Goal: Task Accomplishment & Management: Manage account settings

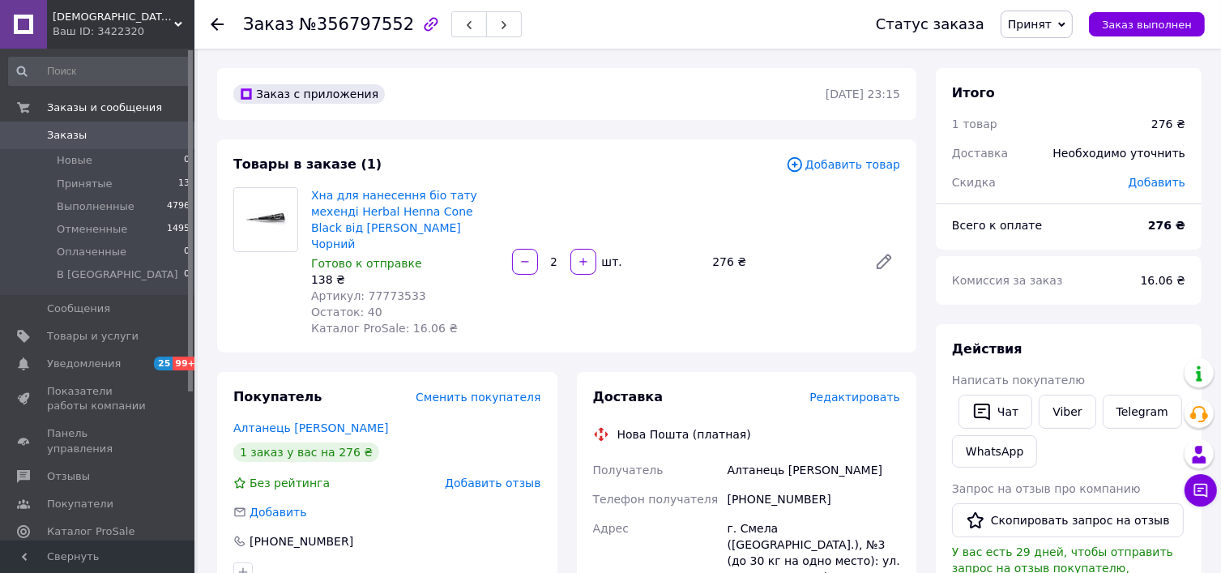
click at [1049, 19] on span "Принят" at bounding box center [1030, 24] width 44 height 13
click at [1050, 81] on li "Отменен" at bounding box center [1071, 81] width 138 height 24
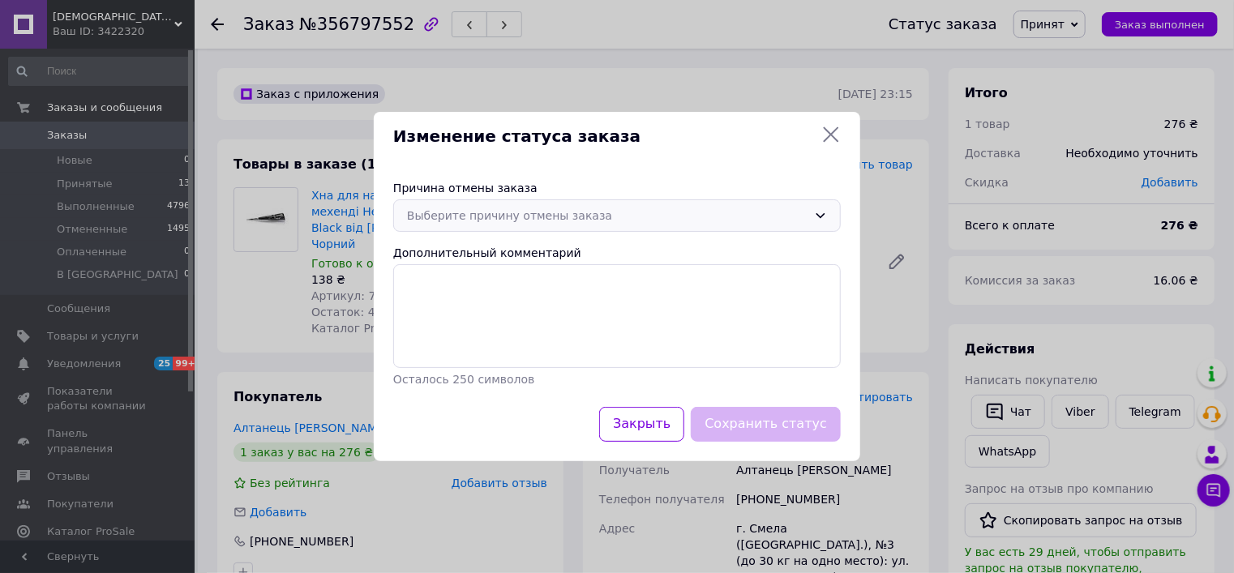
click at [585, 220] on div "Выберите причину отмены заказа" at bounding box center [607, 216] width 400 height 18
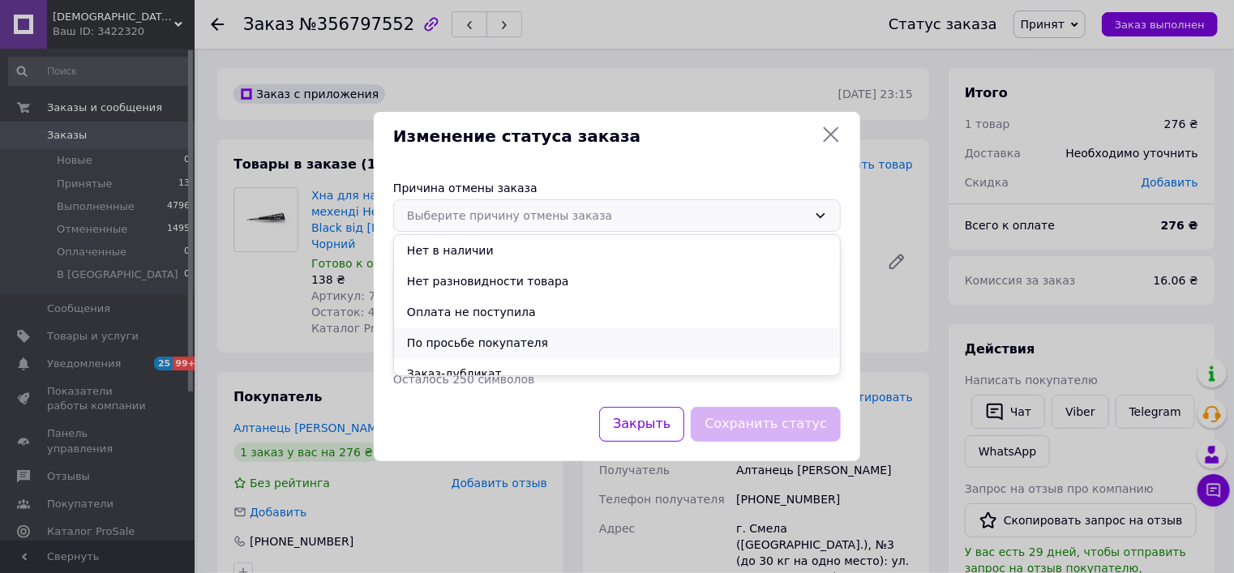
click at [480, 342] on li "По просьбе покупателя" at bounding box center [617, 342] width 446 height 31
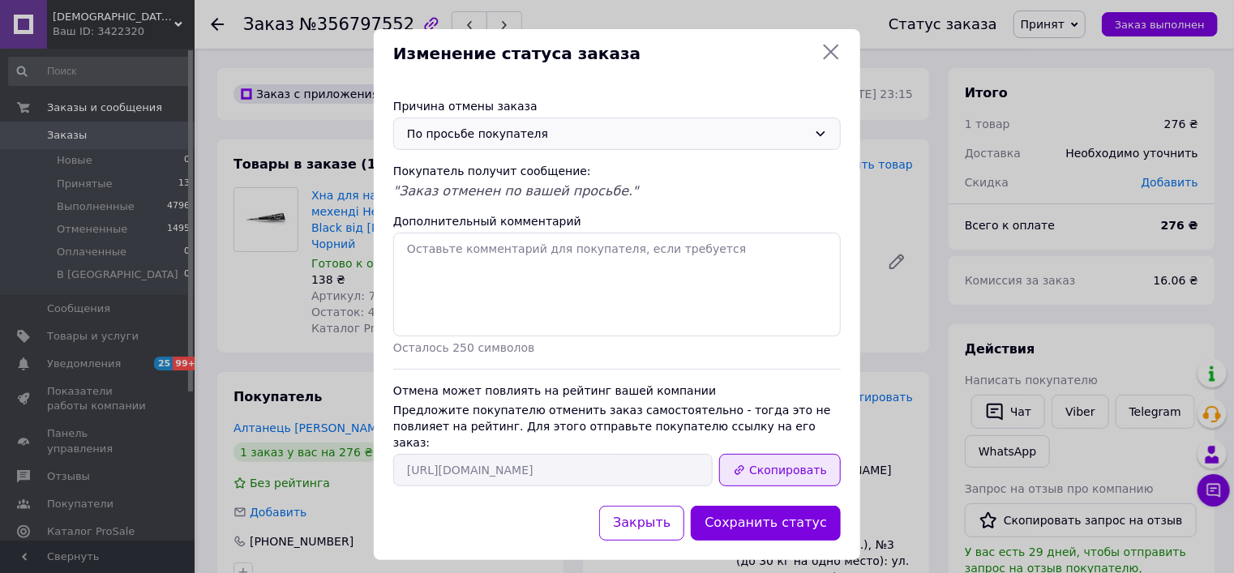
click at [775, 454] on button "Скопировать" at bounding box center [780, 470] width 122 height 32
click at [757, 511] on button "Сохранить статус" at bounding box center [766, 523] width 150 height 35
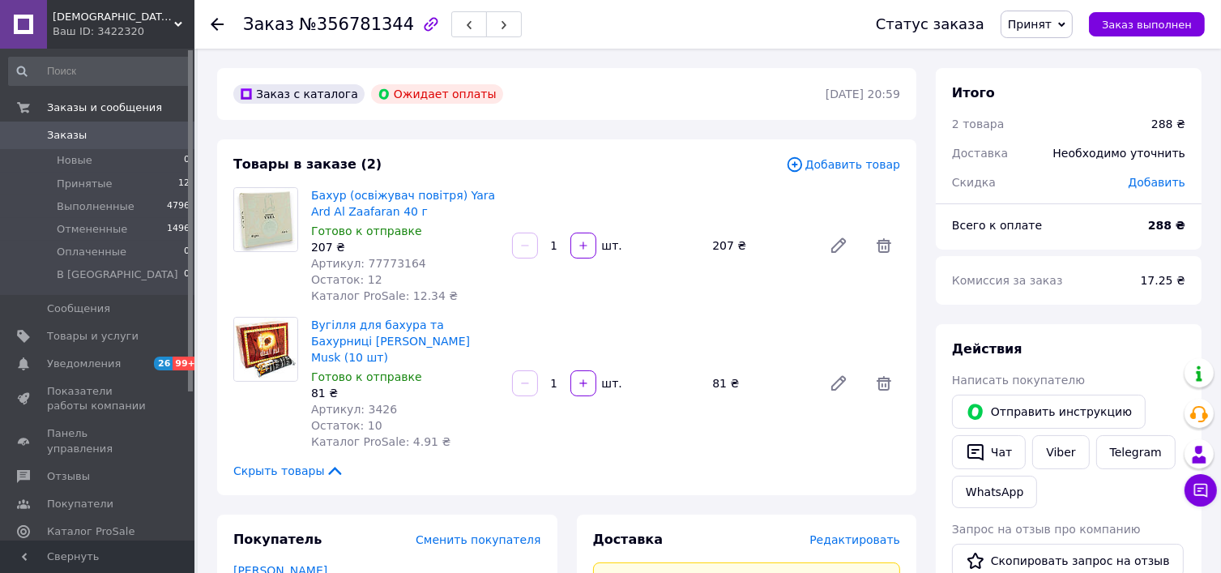
click at [1050, 19] on span "Принят" at bounding box center [1030, 24] width 44 height 13
click at [797, 30] on div "Заказ №356781344" at bounding box center [543, 24] width 601 height 49
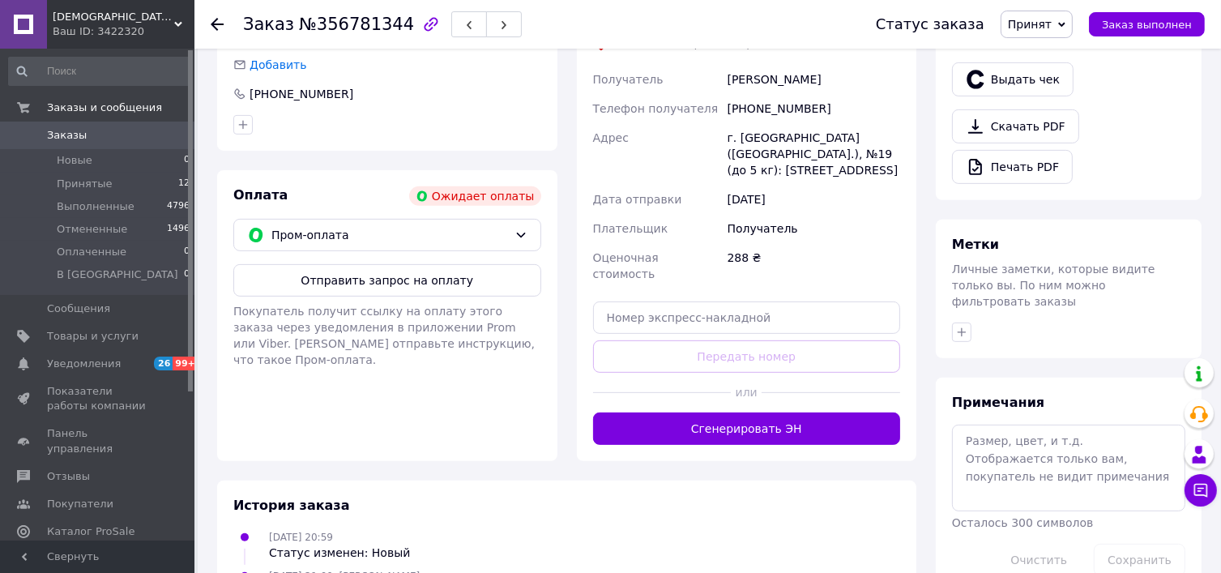
scroll to position [486, 0]
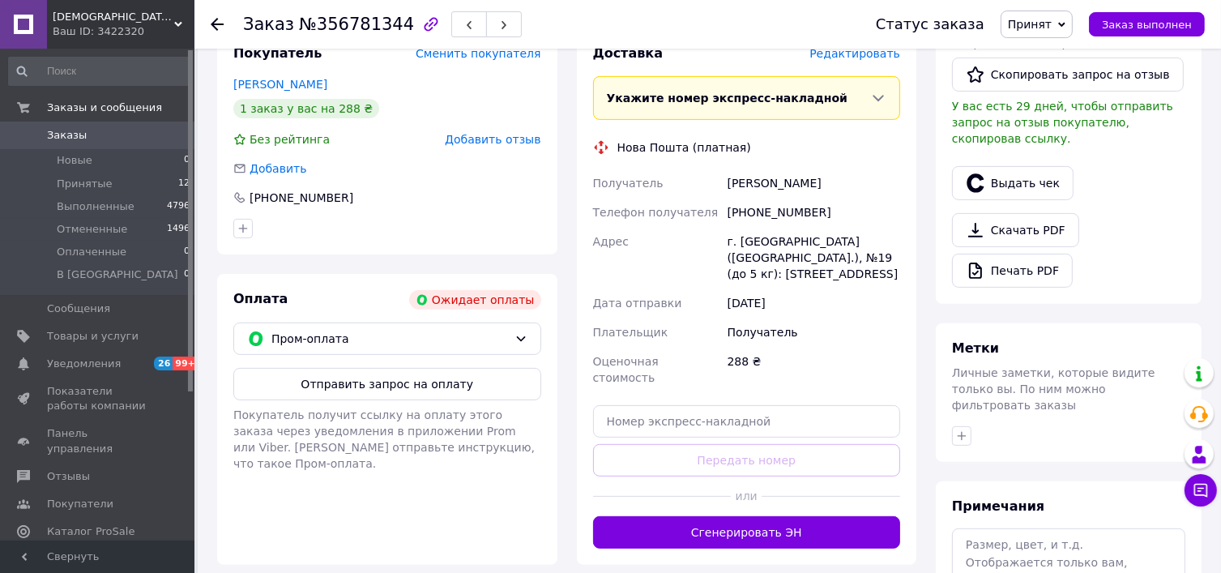
drag, startPoint x: 1040, startPoint y: 19, endPoint x: 1041, endPoint y: 32, distance: 13.0
click at [1040, 19] on span "Принят" at bounding box center [1030, 24] width 44 height 13
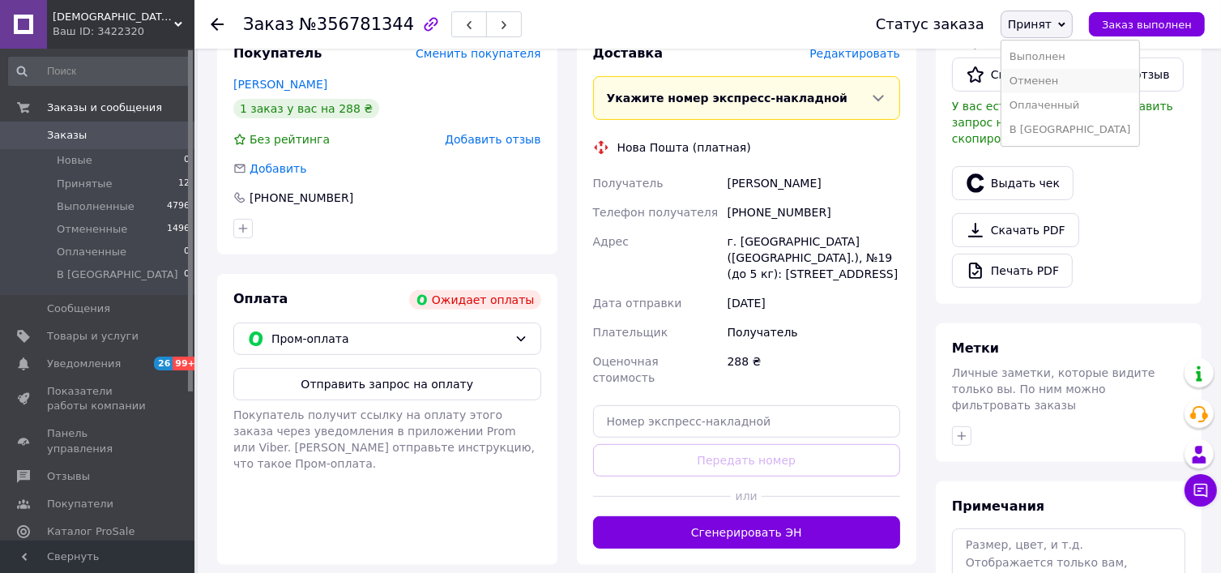
click at [1051, 82] on li "Отменен" at bounding box center [1071, 81] width 138 height 24
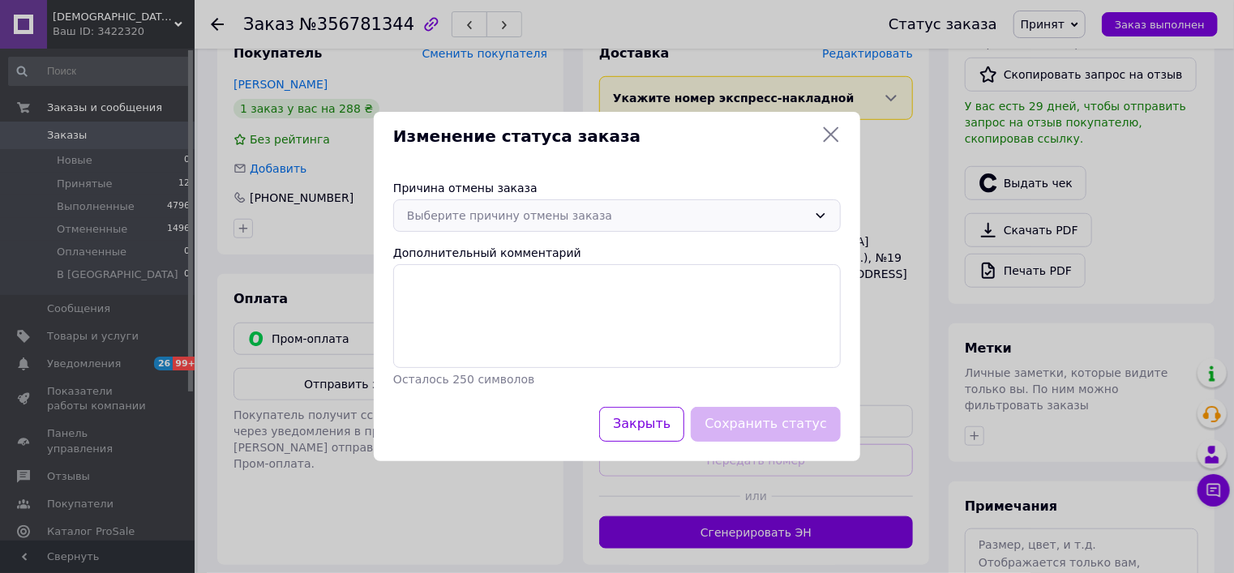
click at [622, 217] on div "Выберите причину отмены заказа" at bounding box center [607, 216] width 400 height 18
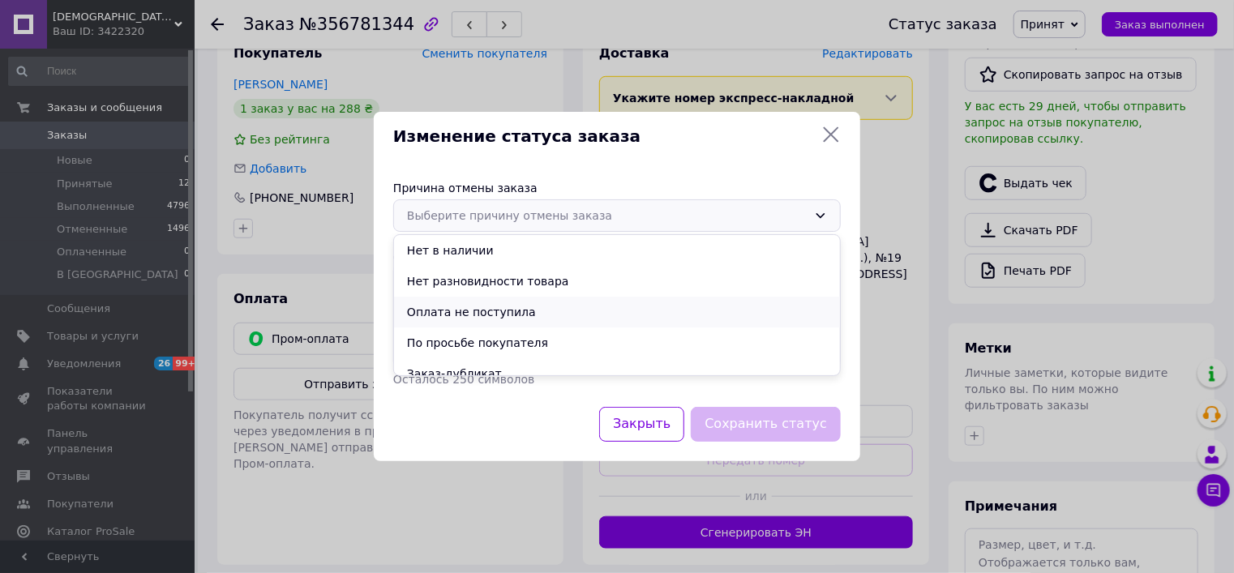
click at [584, 309] on li "Оплата не поступила" at bounding box center [617, 312] width 446 height 31
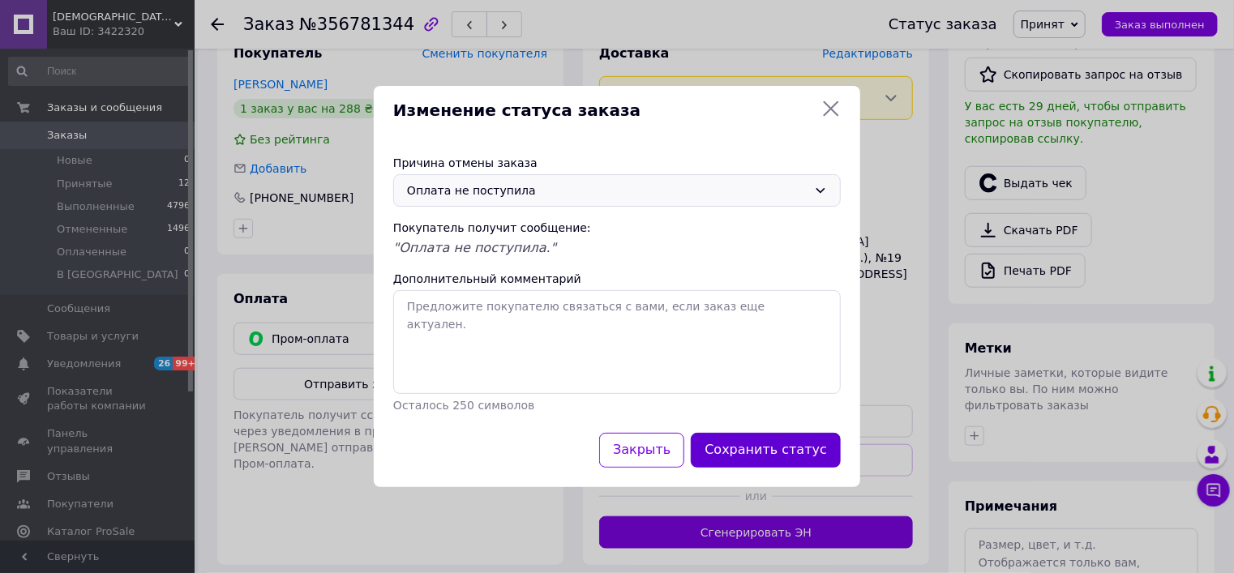
click at [746, 445] on button "Сохранить статус" at bounding box center [766, 450] width 150 height 35
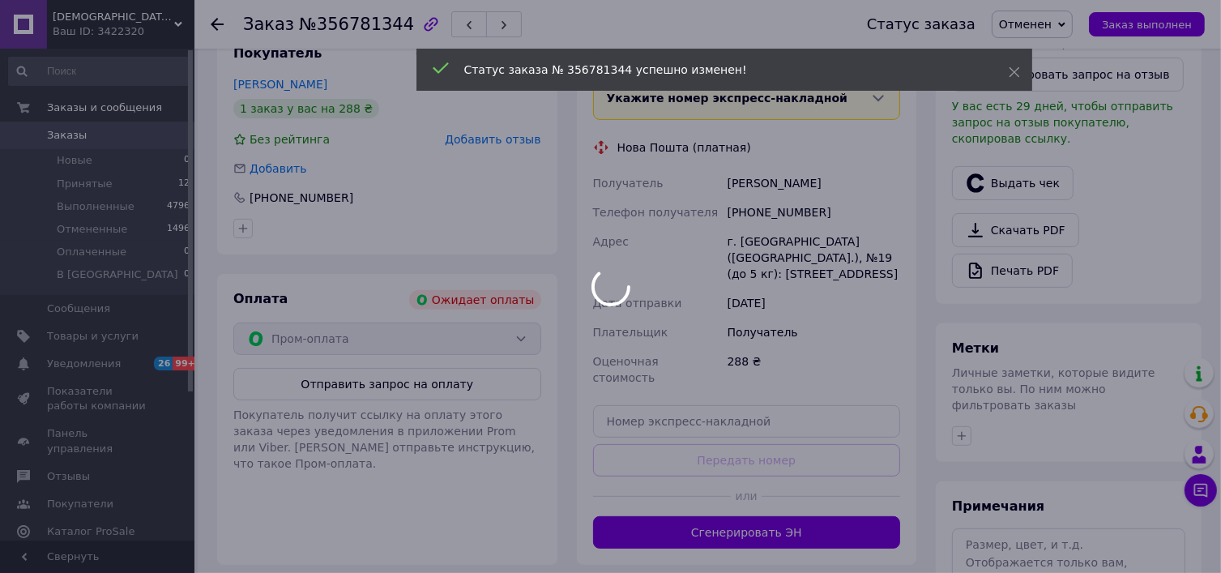
scroll to position [519, 0]
